Goal: Information Seeking & Learning: Learn about a topic

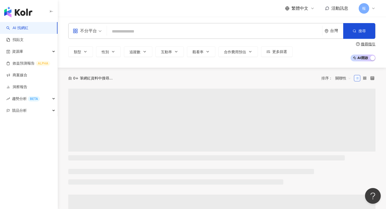
click at [150, 33] on input "search" at bounding box center [214, 32] width 211 height 10
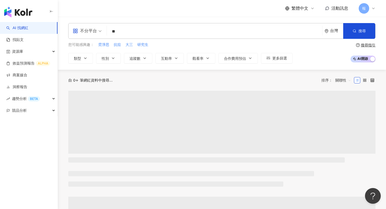
type input "*"
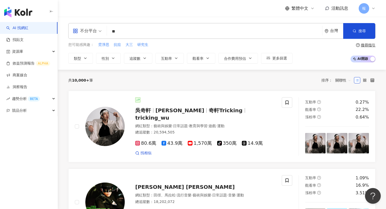
click at [150, 33] on input "**" at bounding box center [214, 32] width 211 height 10
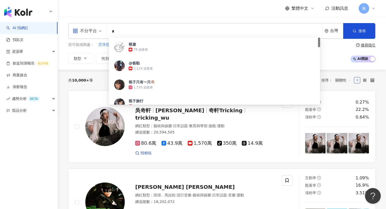
paste input "*********"
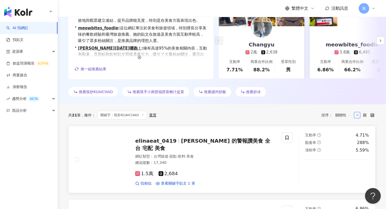
scroll to position [98, 0]
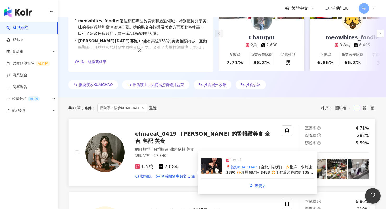
type input "**********"
click at [207, 166] on img at bounding box center [211, 167] width 21 height 16
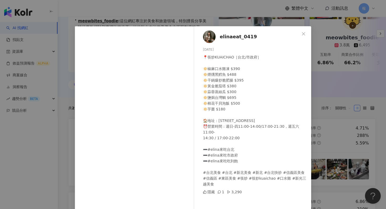
scroll to position [20, 0]
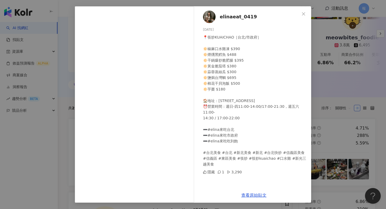
click at [331, 115] on div "elinaeat_0419 [DATE] 📍筷炒KUAICHAO［台北/市政府］ 🔅椒麻口水雞凍 $390 🔅煙燻黑鱈魚 $488 🔅干鍋爆炒脆肥腸 $395…" at bounding box center [193, 104] width 386 height 209
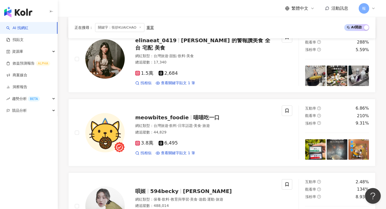
scroll to position [194, 0]
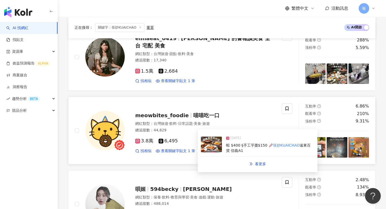
click at [207, 145] on img at bounding box center [211, 145] width 21 height 16
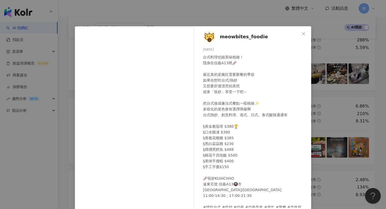
scroll to position [20, 0]
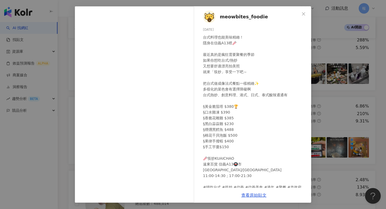
click at [332, 67] on div "meowbites_foodie [DATE] 台式料理也能美味精緻！ 隱身在信義A13裡🥢 最近真的是瘋狂需要聚餐的季節 如果你想吃台式/熱炒 又想要舒適漂…" at bounding box center [193, 104] width 386 height 209
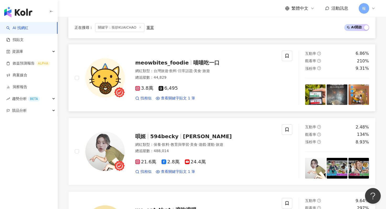
scroll to position [257, 0]
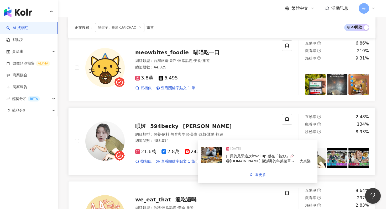
click at [213, 156] on img at bounding box center [211, 155] width 21 height 16
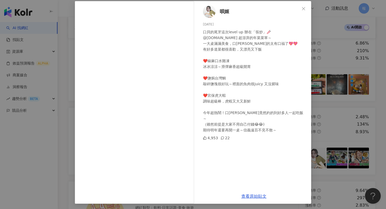
scroll to position [26, 0]
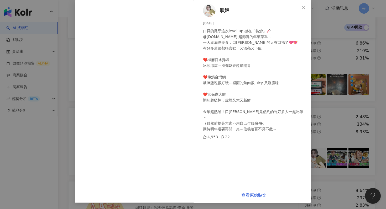
click at [316, 92] on div "唄姬 [DATE] 口貝的尾牙這次level up 辦在「筷炒」🥢 @[DOMAIN_NAME] 超澎湃的年菜菜單～ 一大桌滿滿美食，口[PERSON_NAM…" at bounding box center [193, 104] width 386 height 209
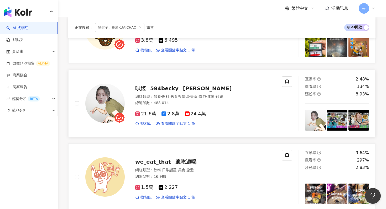
scroll to position [334, 0]
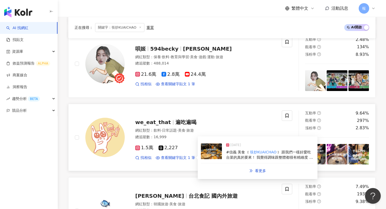
click at [211, 155] on img at bounding box center [211, 152] width 21 height 16
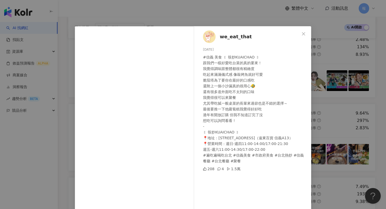
scroll to position [26, 0]
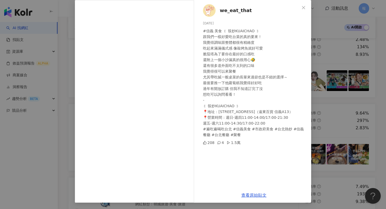
click at [330, 93] on div "we_eat_that [DATE] #信義 美食 ꒰ 筷炒KUAICHAO ꒱ 跟我們一樣好愛吃台菜的真的要來！ 我覺得調味跟整體都很有精緻度 吃起來滿滿儀…" at bounding box center [193, 104] width 386 height 209
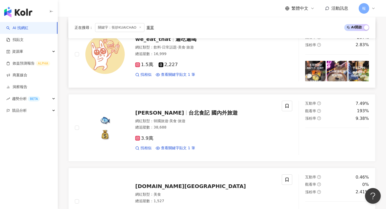
scroll to position [419, 0]
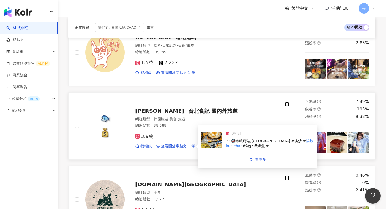
click at [213, 142] on img at bounding box center [211, 140] width 21 height 16
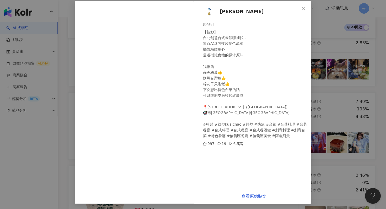
scroll to position [26, 0]
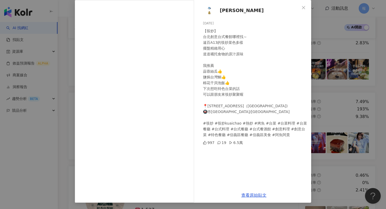
click at [353, 122] on div "阿魚阿貴 [DATE] 【筷炒】 台北創意台式餐館哪裡找～ 遠百A13的筷炒菜色多樣 擺盤精緻用心 道道襯托食物的原汁原味 我推薦 蒜蓉絲瓜👍 鹽焗台灣鯛👍 …" at bounding box center [193, 104] width 386 height 209
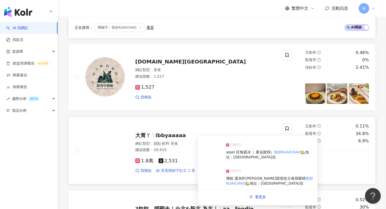
scroll to position [637, 0]
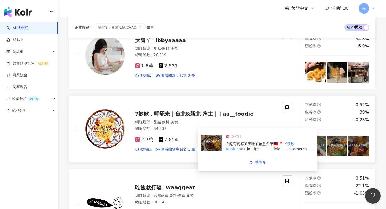
click at [206, 143] on img at bounding box center [211, 143] width 21 height 16
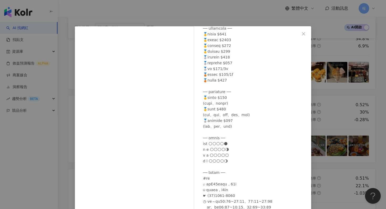
scroll to position [26, 0]
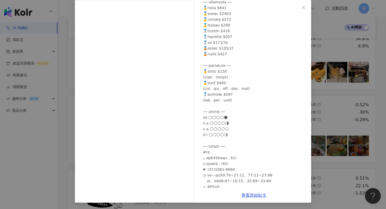
click at [342, 90] on div "🗣欸欸，呷罷未｜台北&新北 為主｜ [DATE] 286 23 1.9萬 查看原始貼文" at bounding box center [193, 104] width 386 height 209
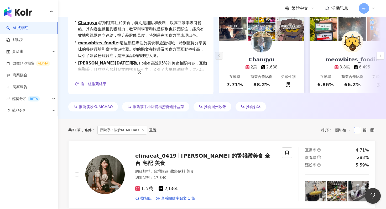
scroll to position [0, 0]
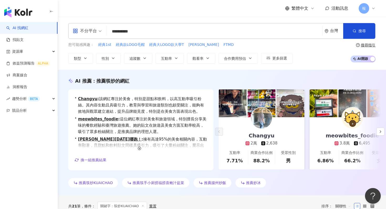
click at [127, 38] on div "**********" at bounding box center [221, 31] width 307 height 16
click at [127, 34] on input "**********" at bounding box center [214, 32] width 211 height 10
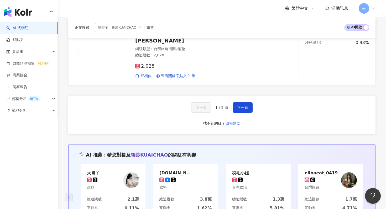
scroll to position [954, 0]
